Goal: Check status: Check status

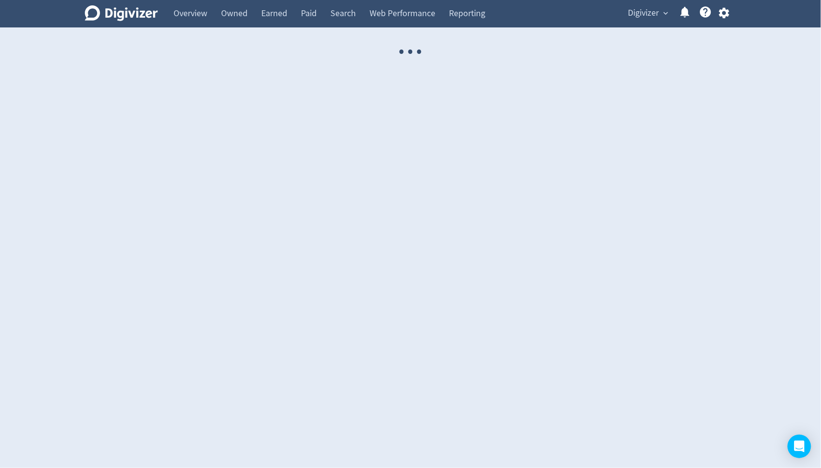
select select "USER"
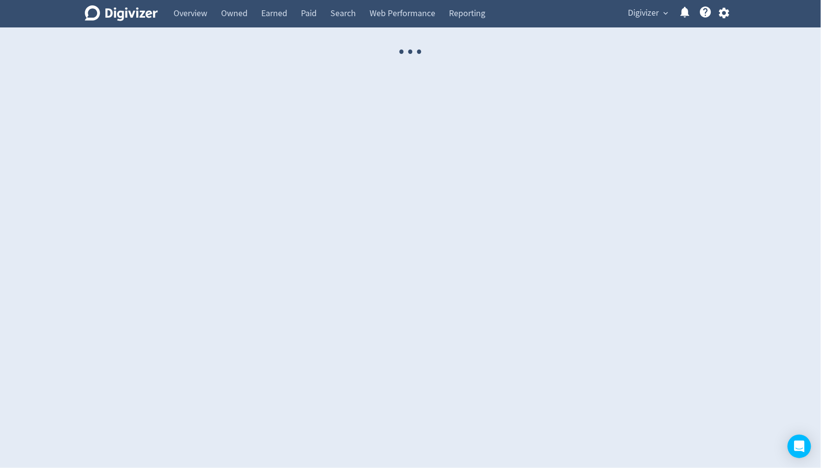
select select "USER"
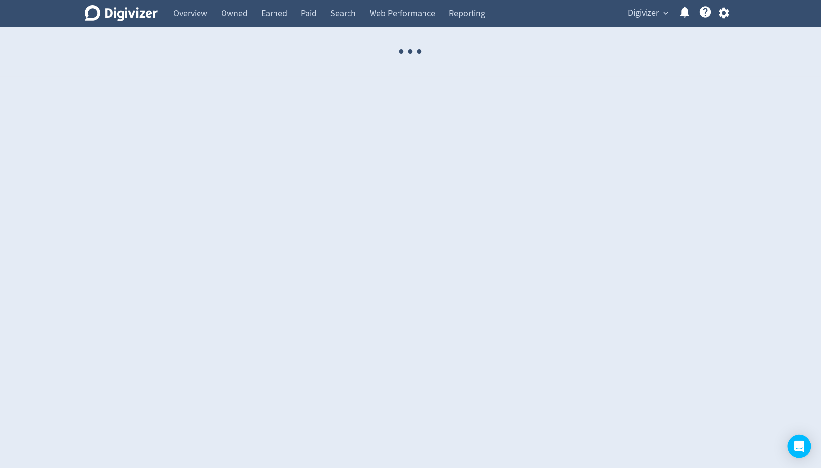
select select "USER"
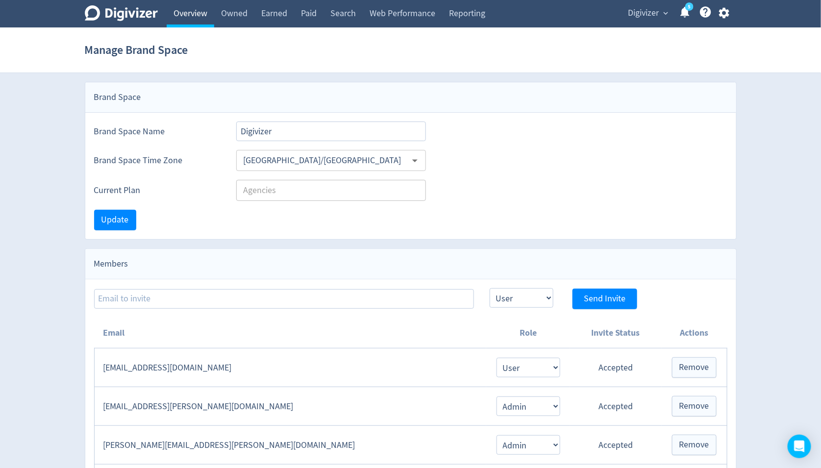
click at [197, 25] on link "Overview" at bounding box center [191, 13] width 48 height 27
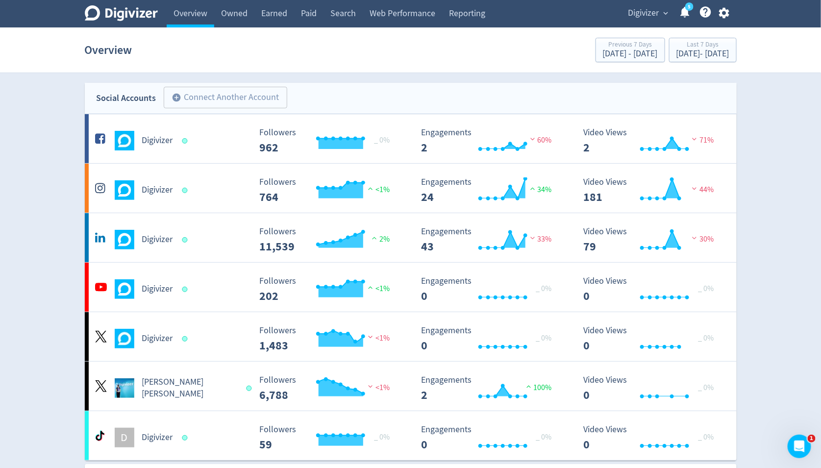
click at [642, 15] on span "Digivizer" at bounding box center [643, 13] width 31 height 16
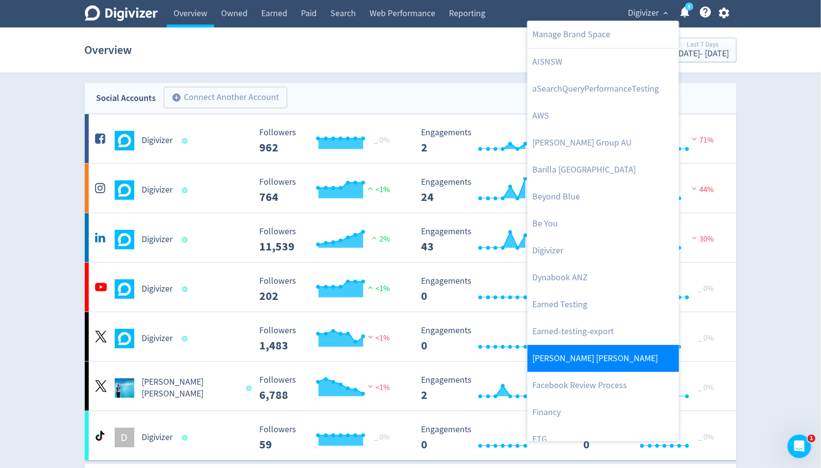
click at [596, 349] on link "[PERSON_NAME] [PERSON_NAME]" at bounding box center [602, 358] width 151 height 27
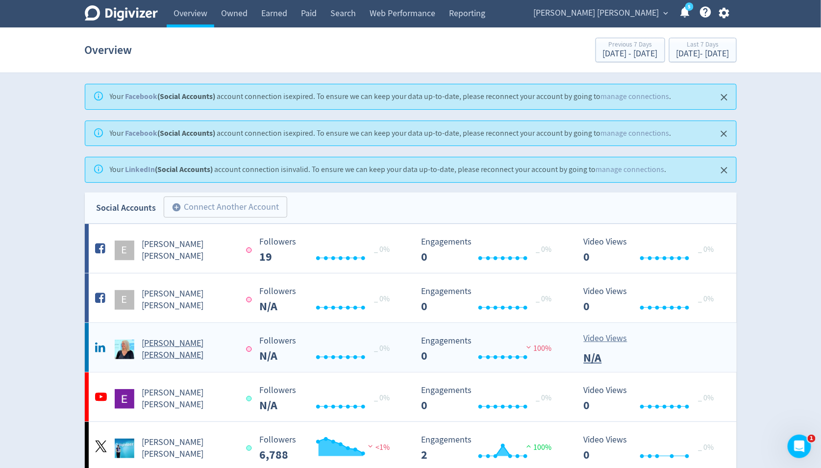
click at [172, 347] on h5 "[PERSON_NAME] [PERSON_NAME]" at bounding box center [190, 350] width 96 height 24
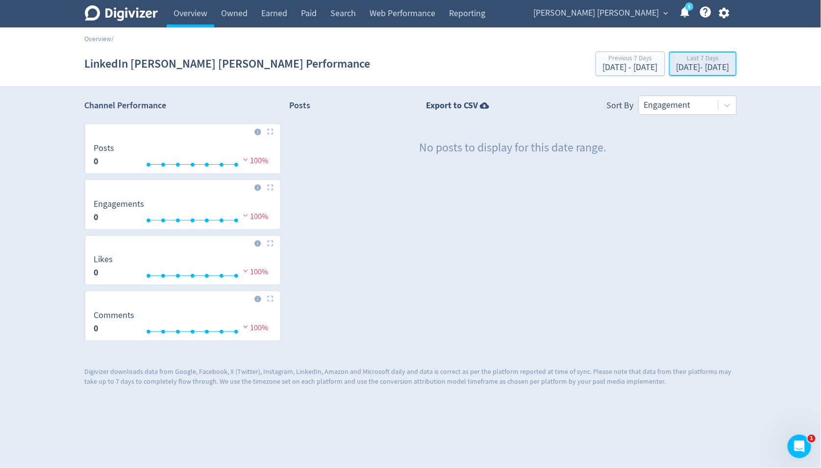
click at [676, 67] on div "[DATE] - [DATE]" at bounding box center [702, 67] width 53 height 9
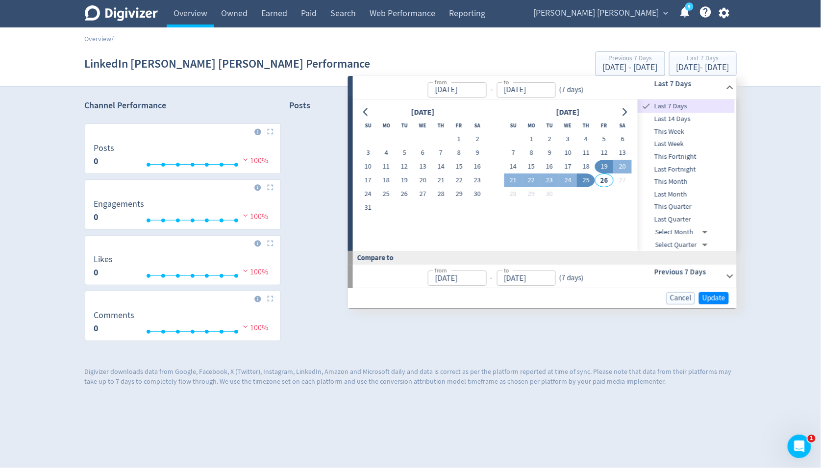
click at [680, 208] on span "This Quarter" at bounding box center [685, 206] width 97 height 11
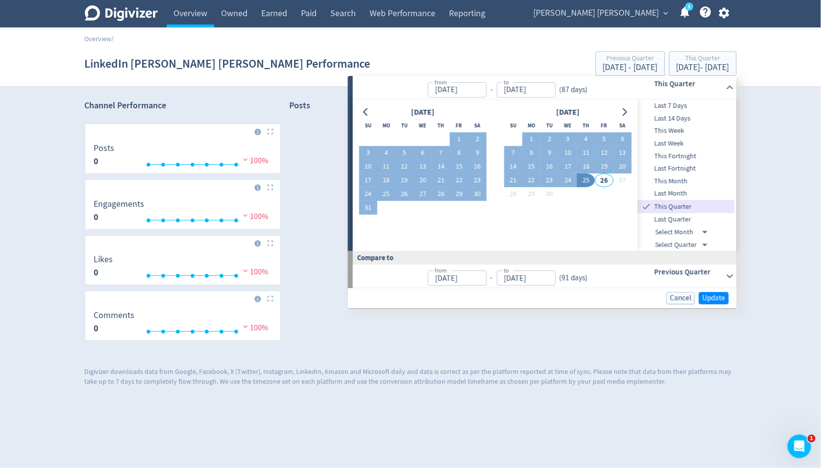
type input "[DATE]"
click at [715, 298] on span "Update" at bounding box center [713, 297] width 23 height 7
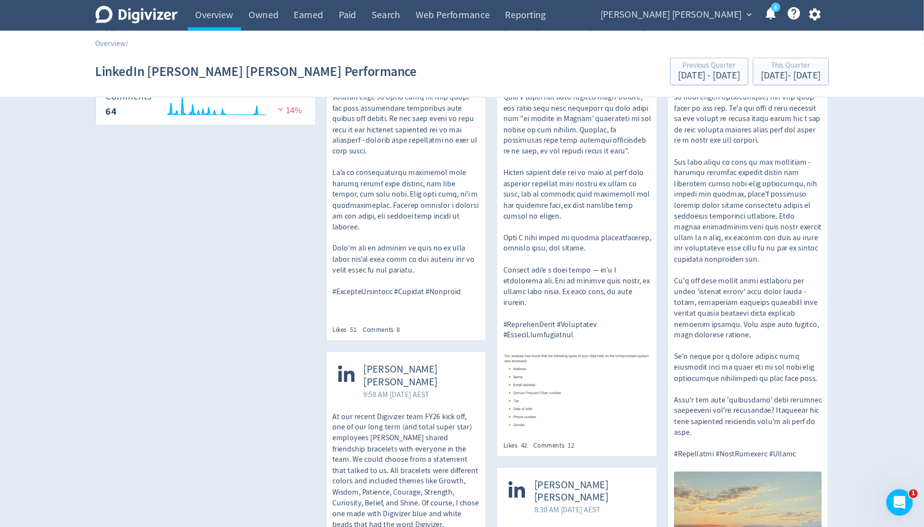
scroll to position [229, 0]
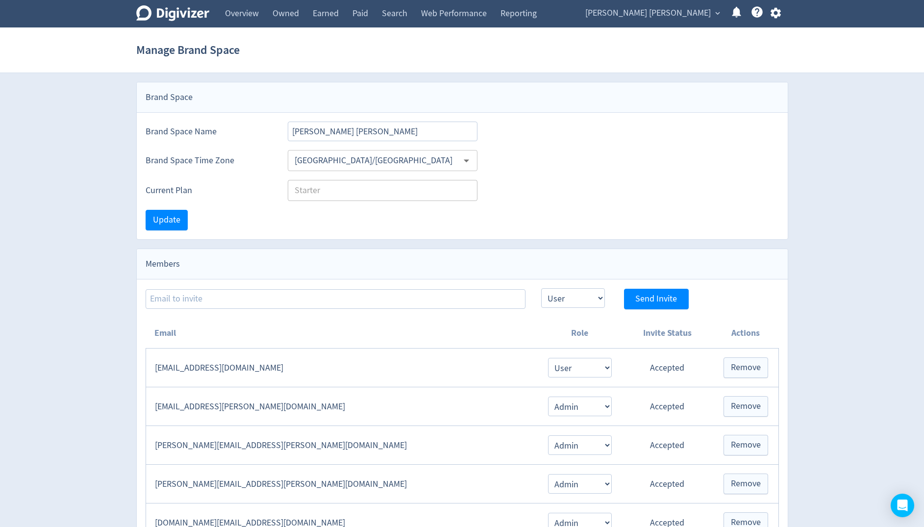
select select "USER"
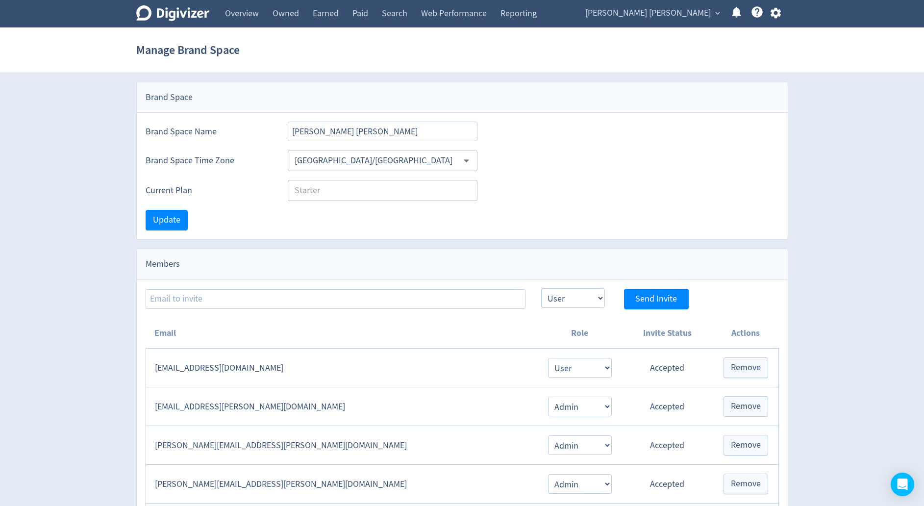
select select "USER"
